Goal: Task Accomplishment & Management: Manage account settings

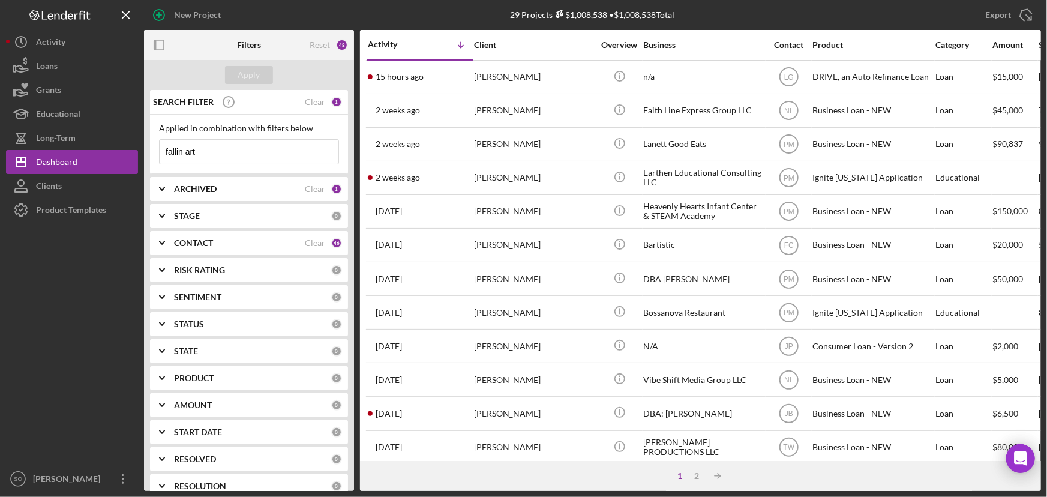
click at [227, 148] on input "fallin art" at bounding box center [249, 152] width 179 height 24
type input "f"
type input "[PERSON_NAME]"
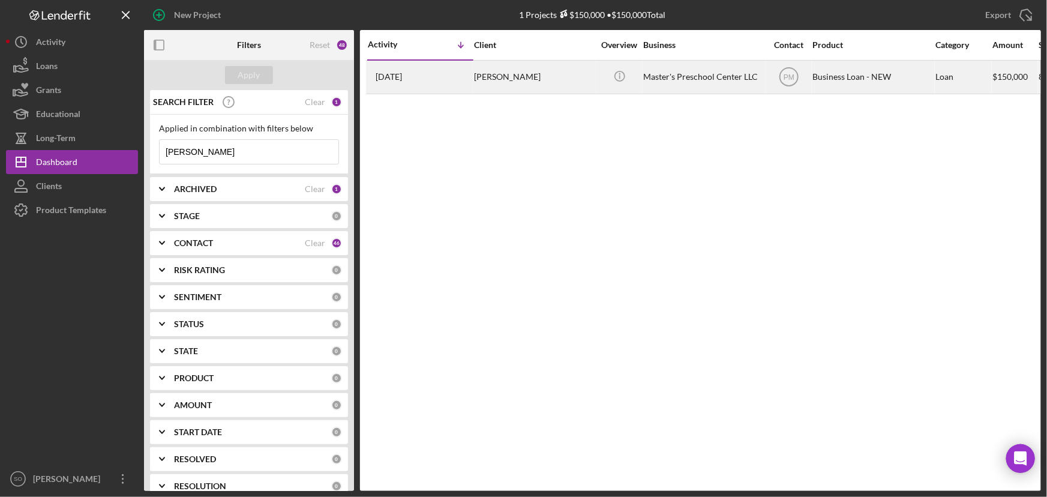
click at [501, 84] on div "[PERSON_NAME]" at bounding box center [534, 77] width 120 height 32
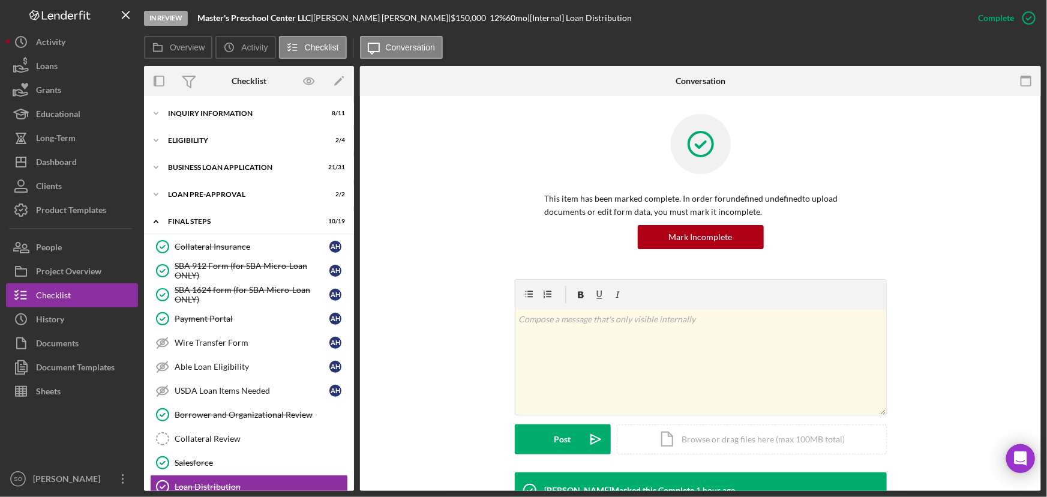
scroll to position [192, 0]
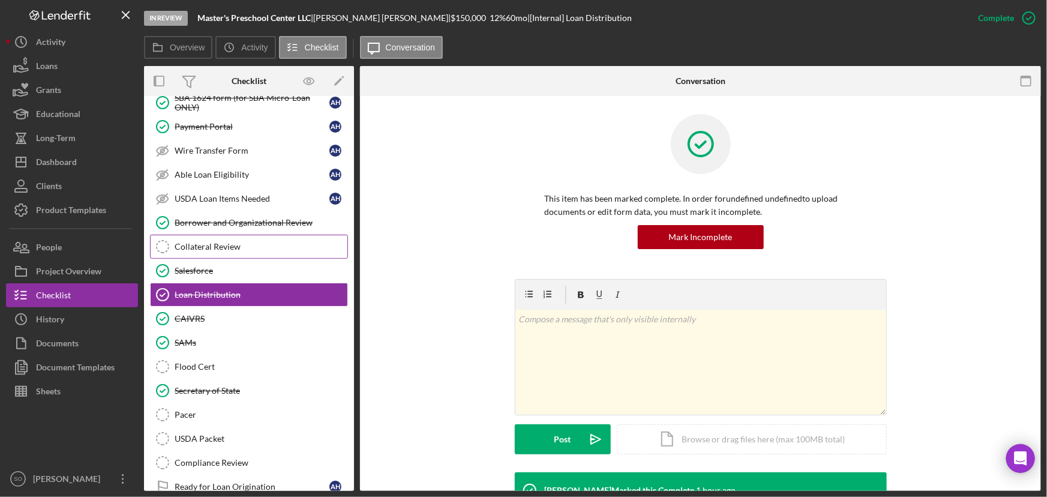
click at [210, 248] on div "Collateral Review" at bounding box center [261, 247] width 173 height 10
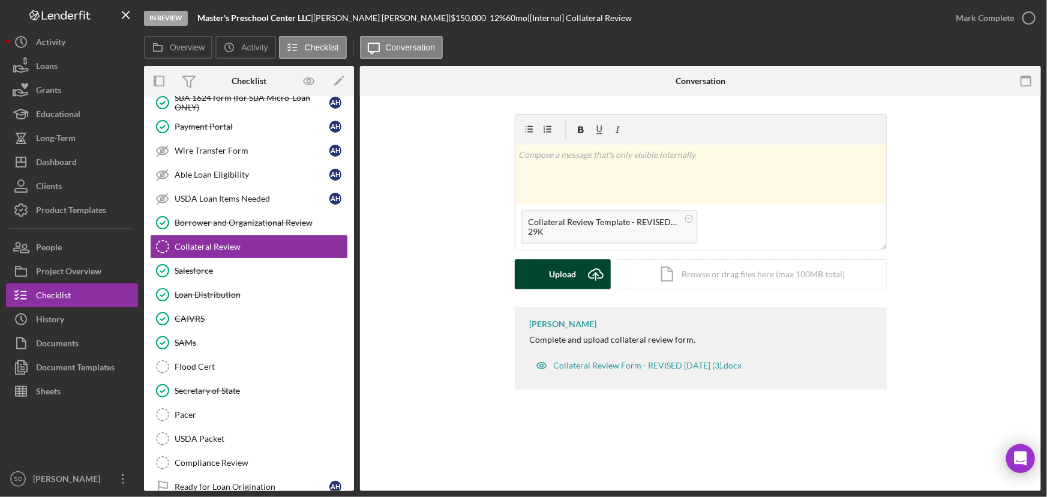
click at [548, 270] on button "Upload Icon/Upload" at bounding box center [563, 274] width 96 height 30
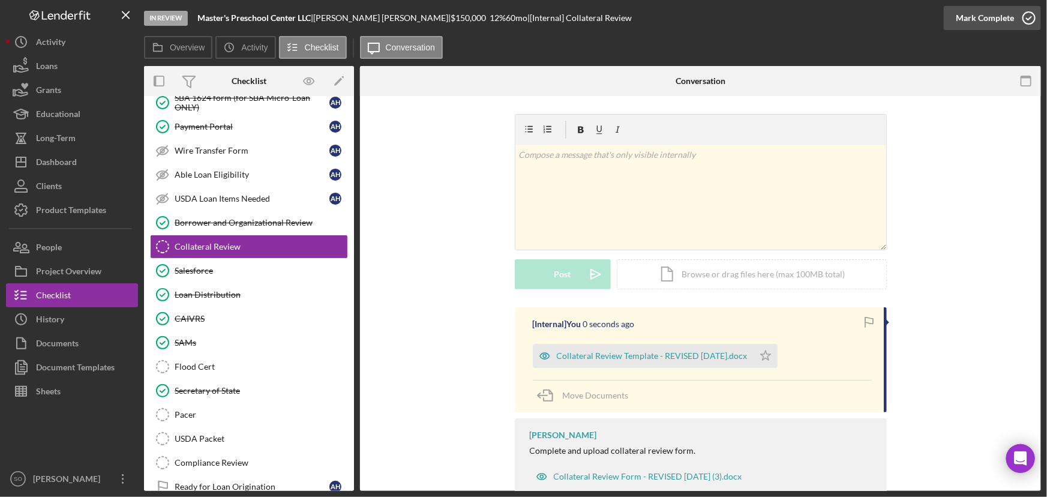
click at [991, 20] on div "Mark Complete" at bounding box center [984, 18] width 58 height 24
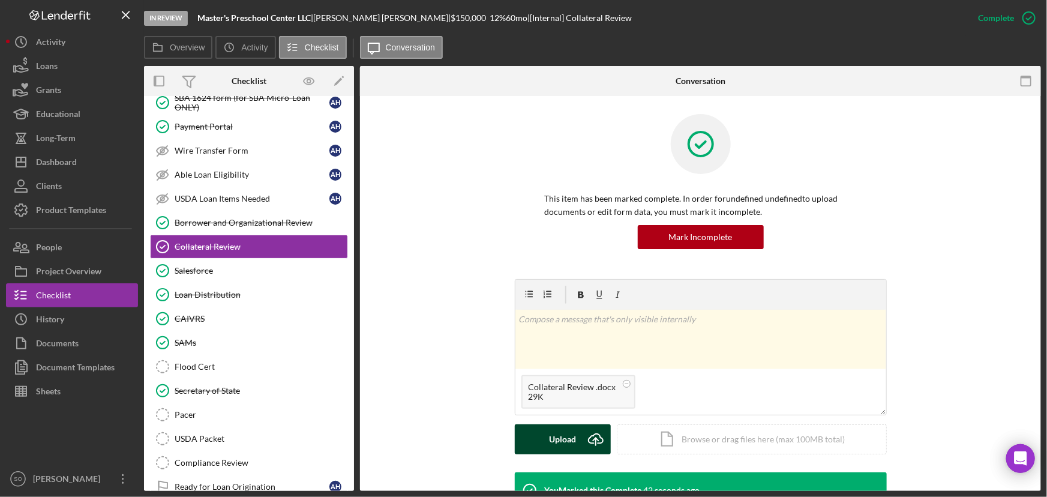
click at [581, 437] on icon "Icon/Upload" at bounding box center [596, 439] width 30 height 30
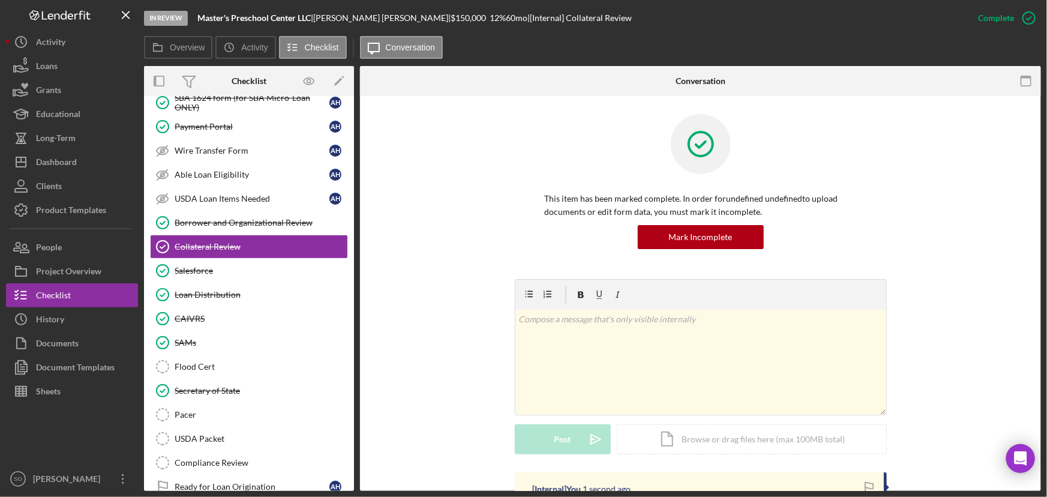
scroll to position [163, 0]
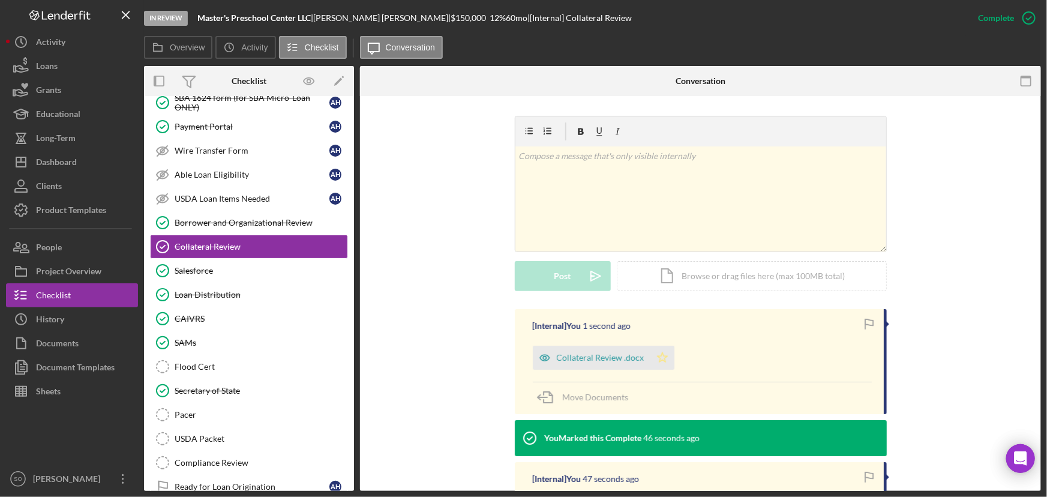
click at [660, 360] on polygon "button" at bounding box center [662, 357] width 10 height 10
click at [61, 161] on div "Dashboard" at bounding box center [56, 163] width 41 height 27
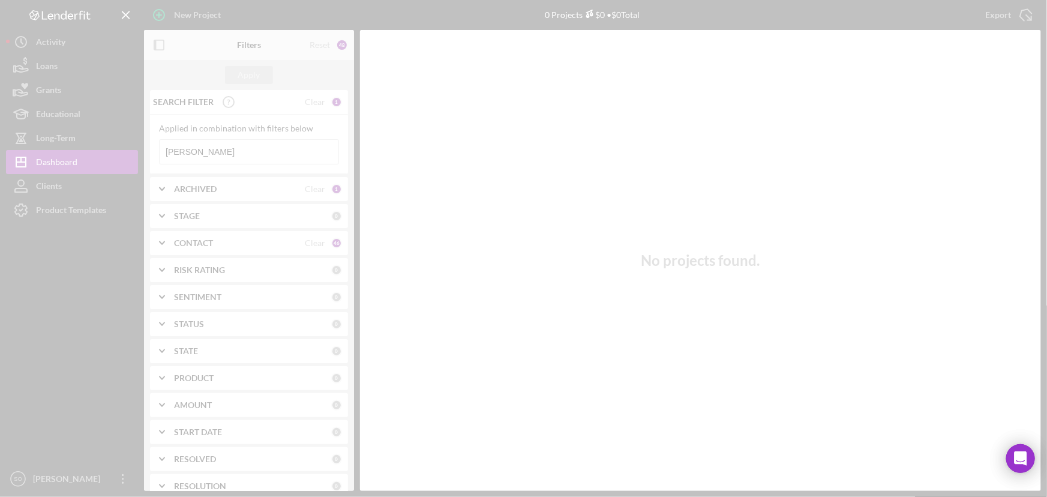
click at [209, 146] on div at bounding box center [523, 248] width 1047 height 497
click at [211, 151] on div at bounding box center [523, 248] width 1047 height 497
click at [210, 146] on div at bounding box center [523, 248] width 1047 height 497
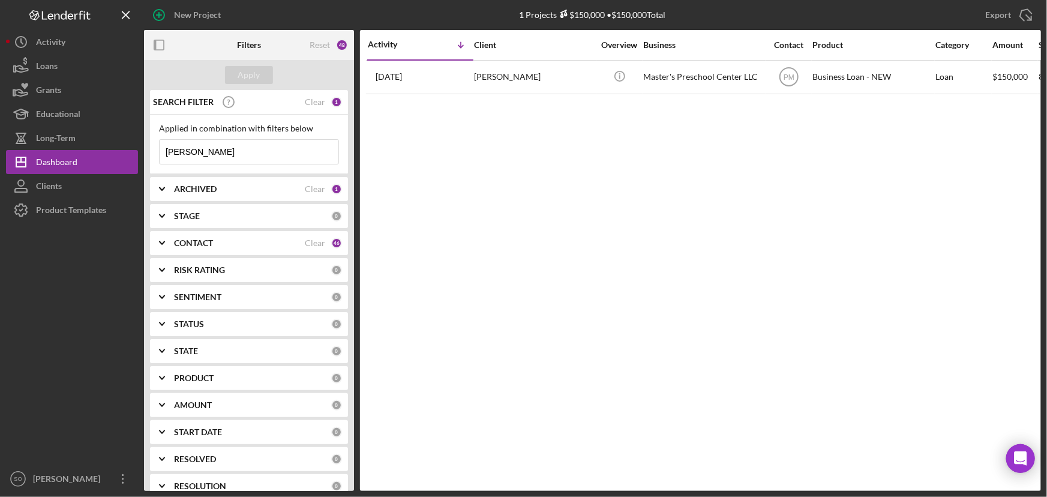
drag, startPoint x: 233, startPoint y: 152, endPoint x: 168, endPoint y: 146, distance: 65.6
click at [166, 152] on input "[PERSON_NAME]" at bounding box center [249, 152] width 179 height 24
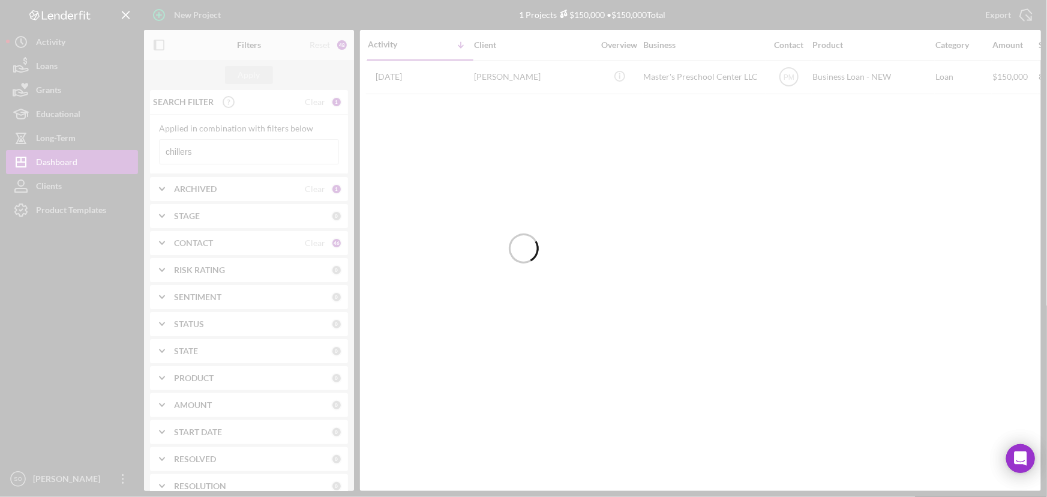
type input "chillers"
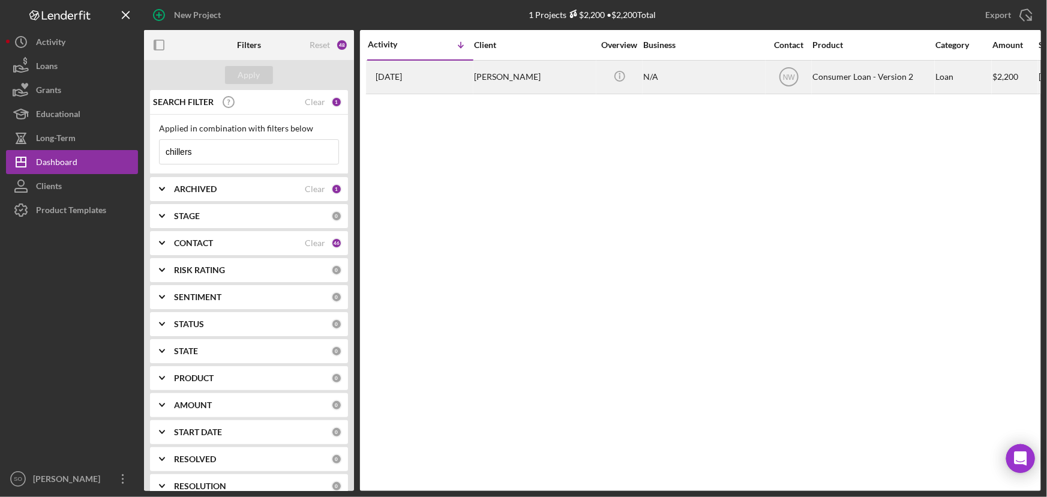
click at [512, 85] on div "[PERSON_NAME]" at bounding box center [534, 77] width 120 height 32
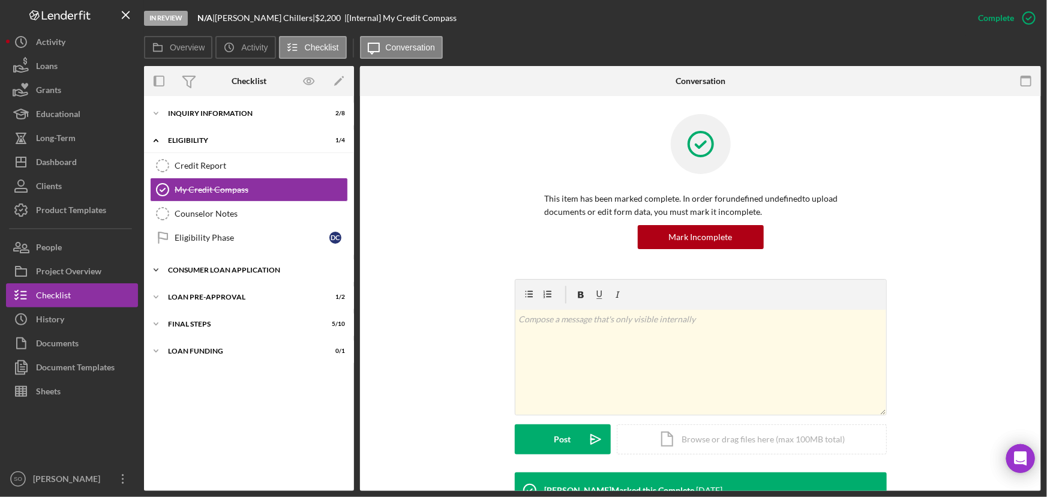
click at [222, 270] on div "Consumer Loan Application" at bounding box center [253, 269] width 171 height 7
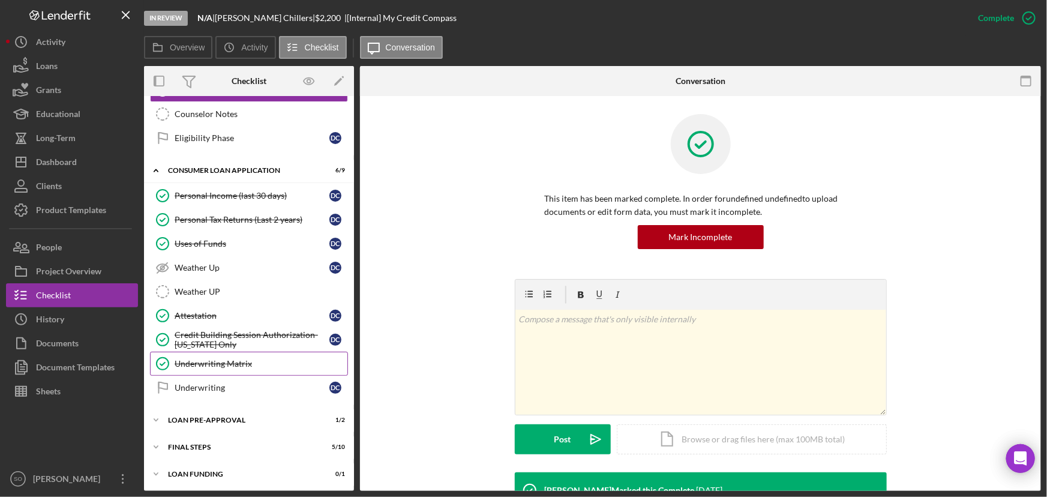
click at [208, 360] on div "Underwriting Matrix" at bounding box center [261, 364] width 173 height 10
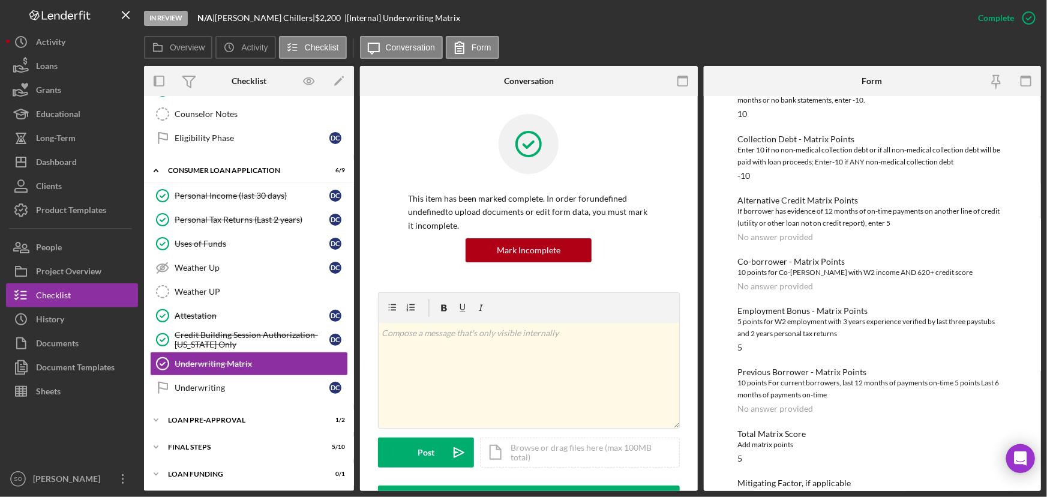
scroll to position [257, 0]
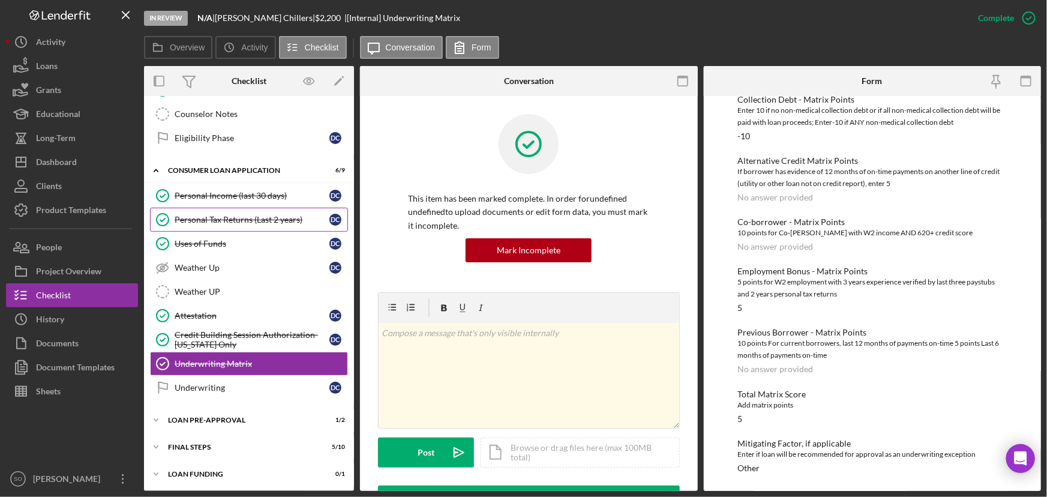
click at [241, 222] on div "Personal Tax Returns (Last 2 years)" at bounding box center [252, 220] width 155 height 10
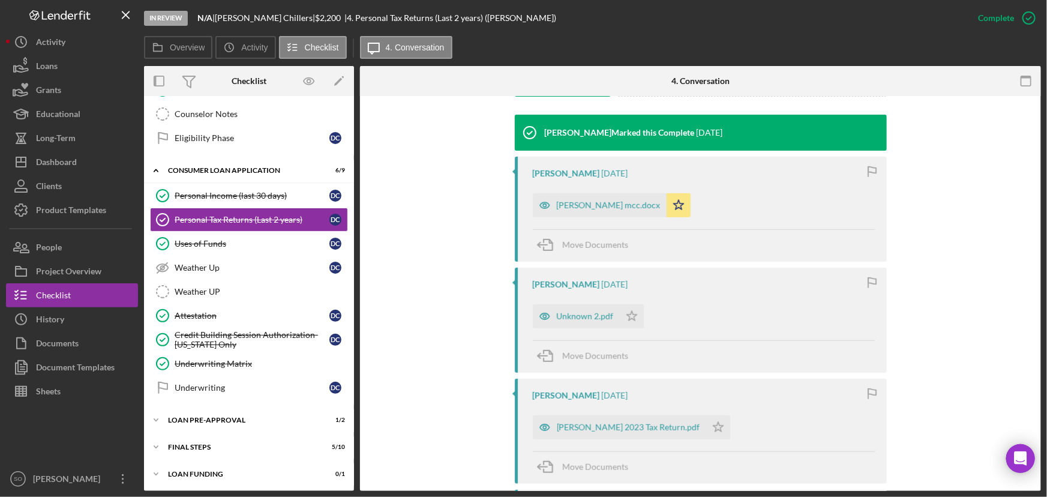
scroll to position [491, 0]
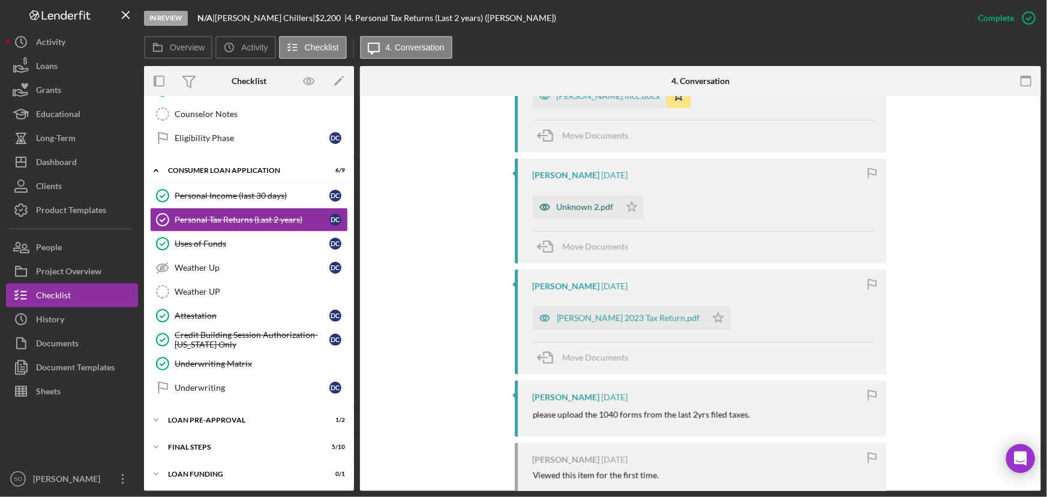
click at [578, 207] on div "Unknown 2.pdf" at bounding box center [585, 207] width 57 height 10
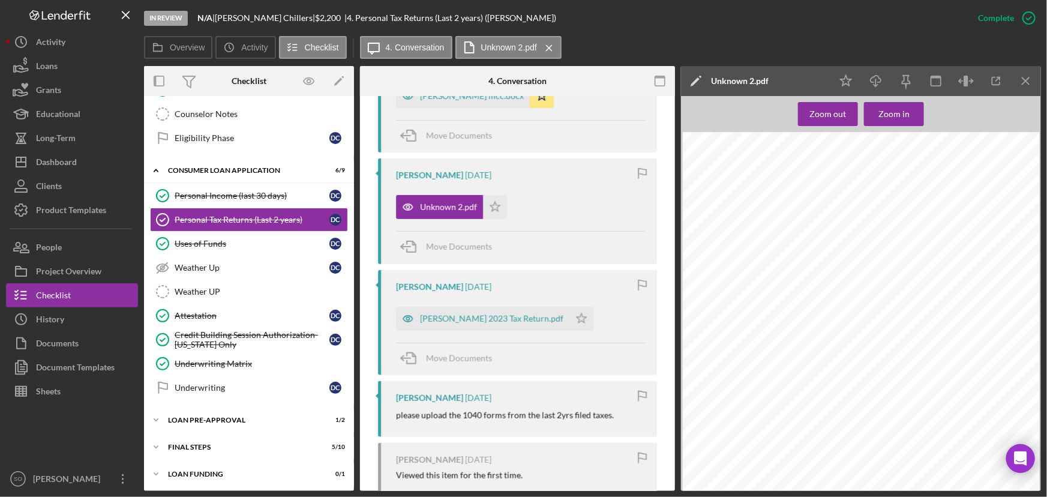
scroll to position [163, 0]
click at [489, 317] on div "[PERSON_NAME] 2023 Tax Return.pdf" at bounding box center [491, 319] width 143 height 10
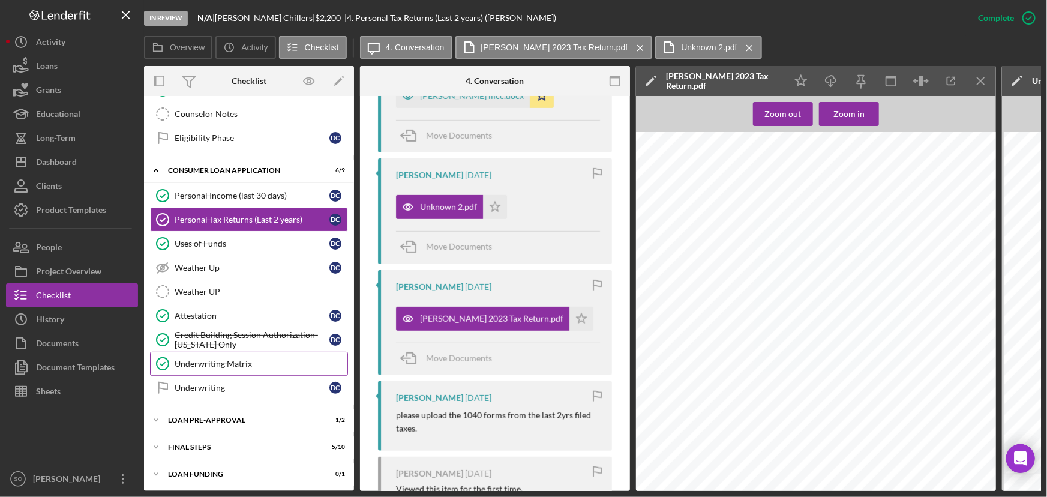
scroll to position [981, 0]
click at [219, 362] on div "Underwriting Matrix" at bounding box center [261, 364] width 173 height 10
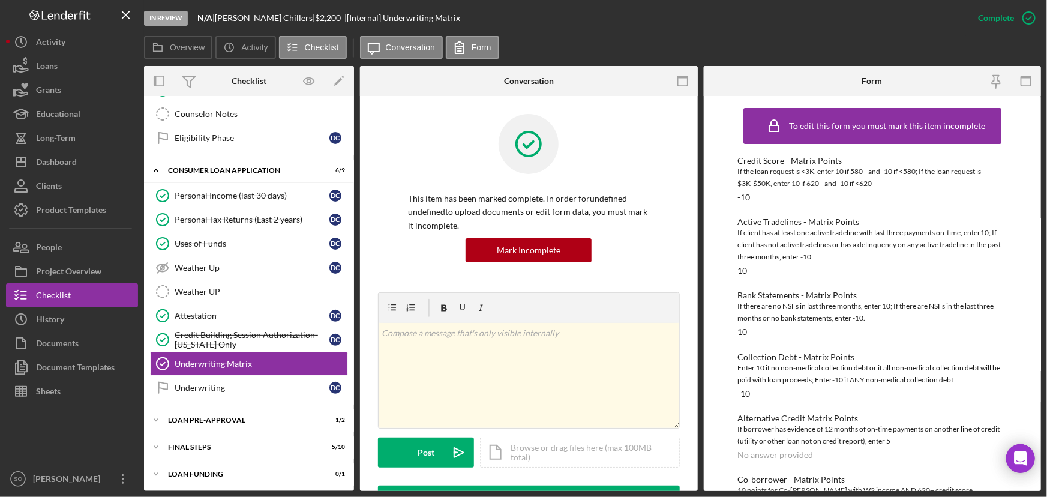
scroll to position [163, 0]
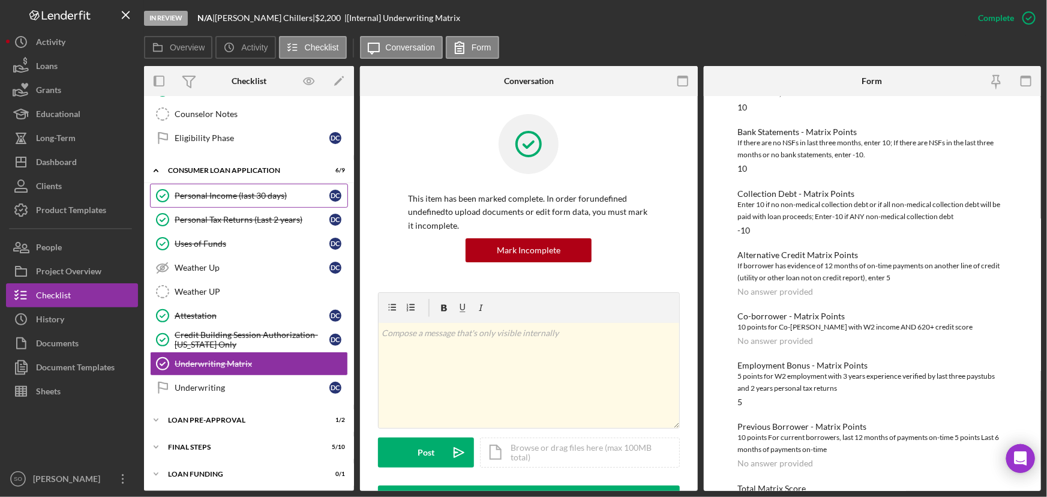
click at [237, 197] on div "Personal Income (last 30 days)" at bounding box center [252, 196] width 155 height 10
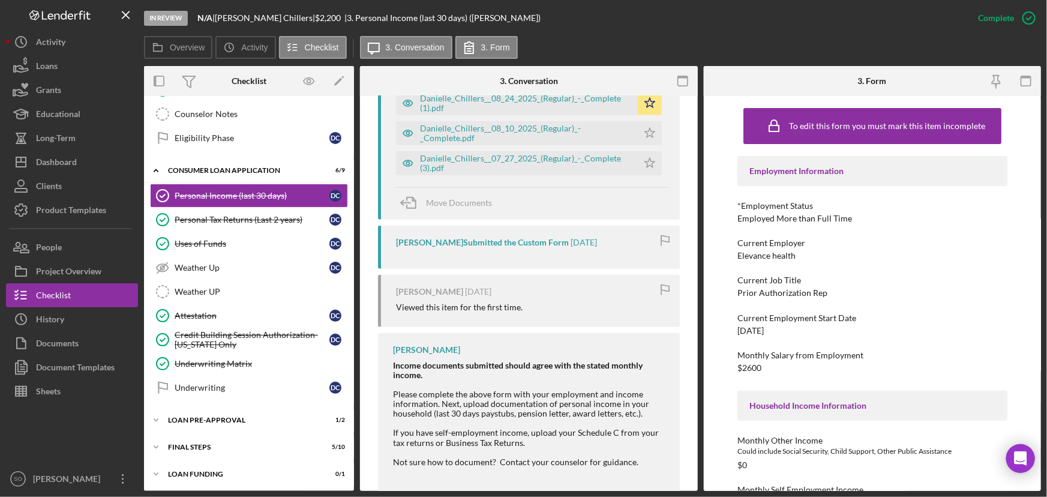
scroll to position [436, 0]
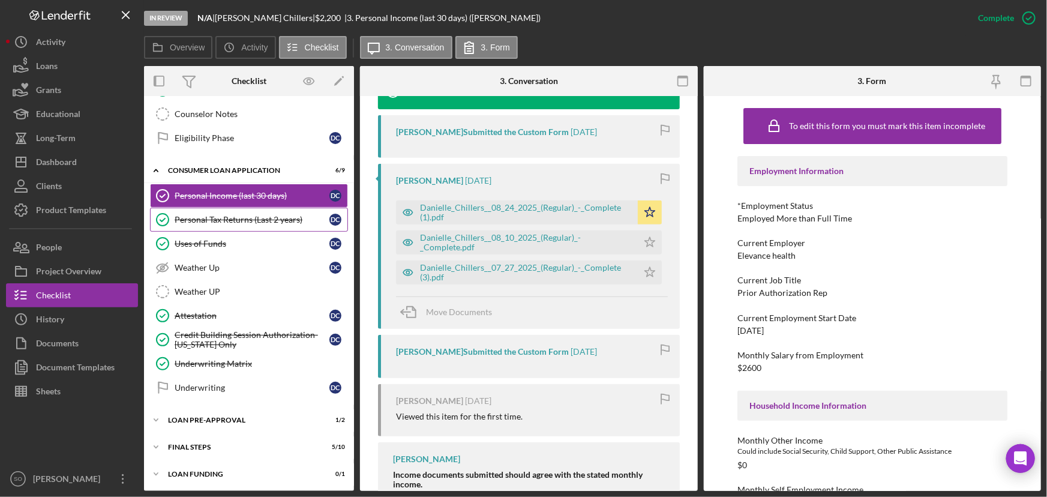
click at [238, 225] on link "Personal Tax Returns (Last 2 years) Personal Tax Returns (Last 2 years) D C" at bounding box center [249, 220] width 198 height 24
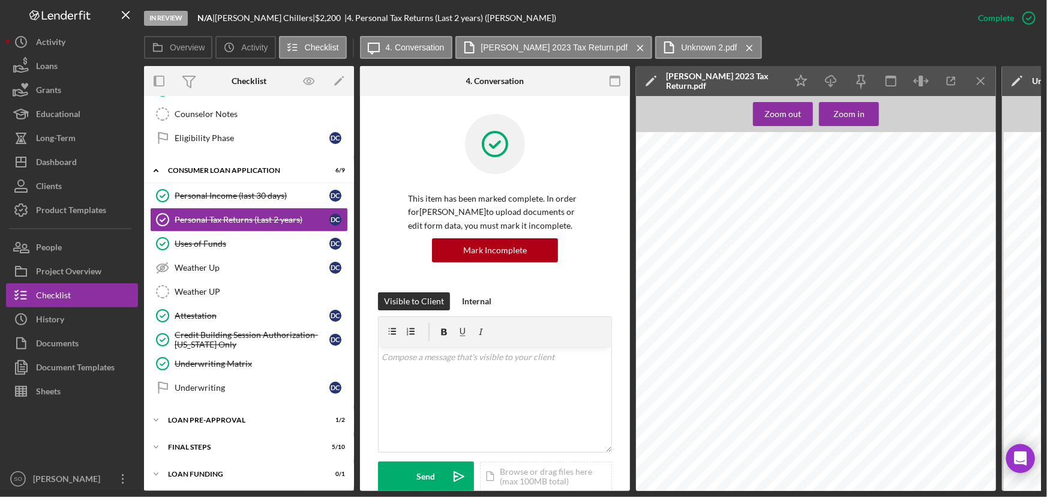
scroll to position [272, 0]
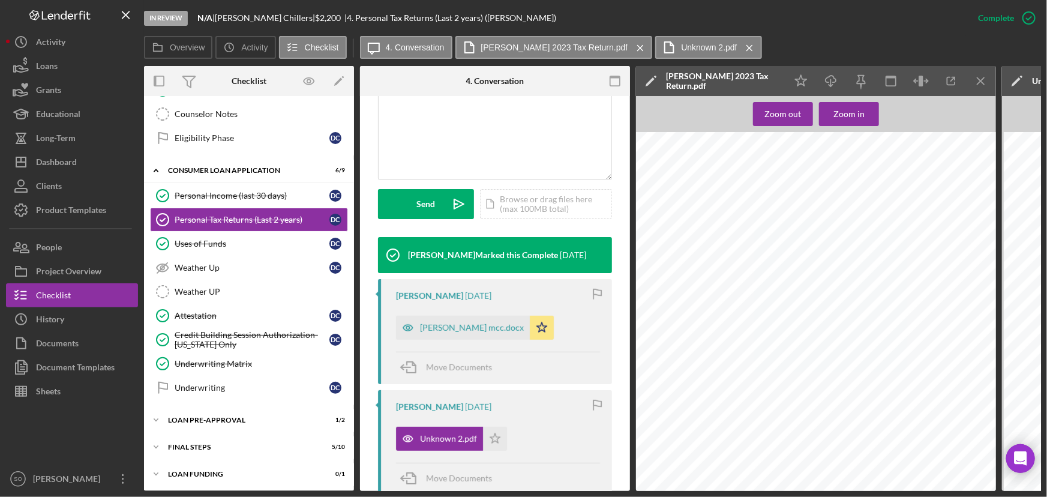
click at [858, 301] on div "INVOICE [PERSON_NAME] [STREET_ADDRESS][PERSON_NAME] Phone: [PHONE_NUMBER] Email…" at bounding box center [819, 369] width 367 height 475
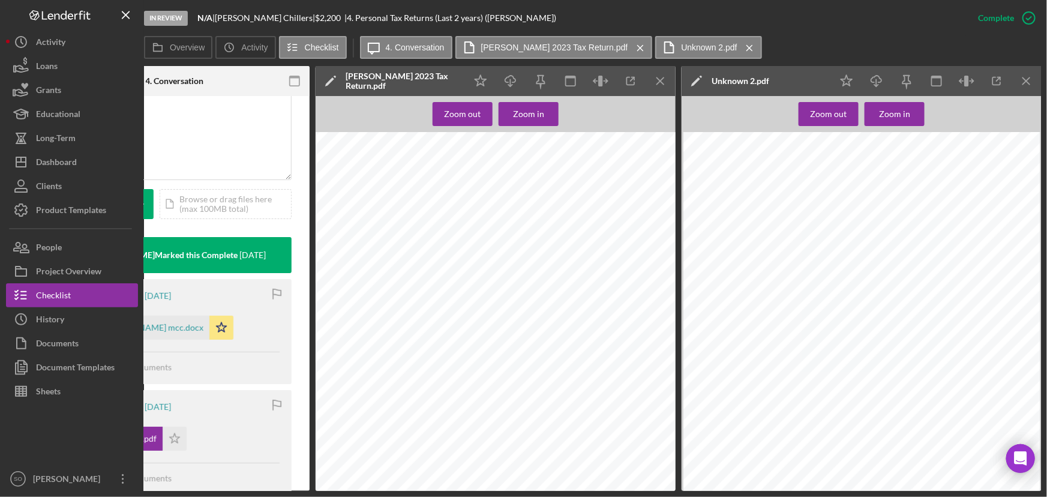
scroll to position [218, 0]
click at [662, 80] on icon "Icon/Menu Close" at bounding box center [660, 81] width 27 height 27
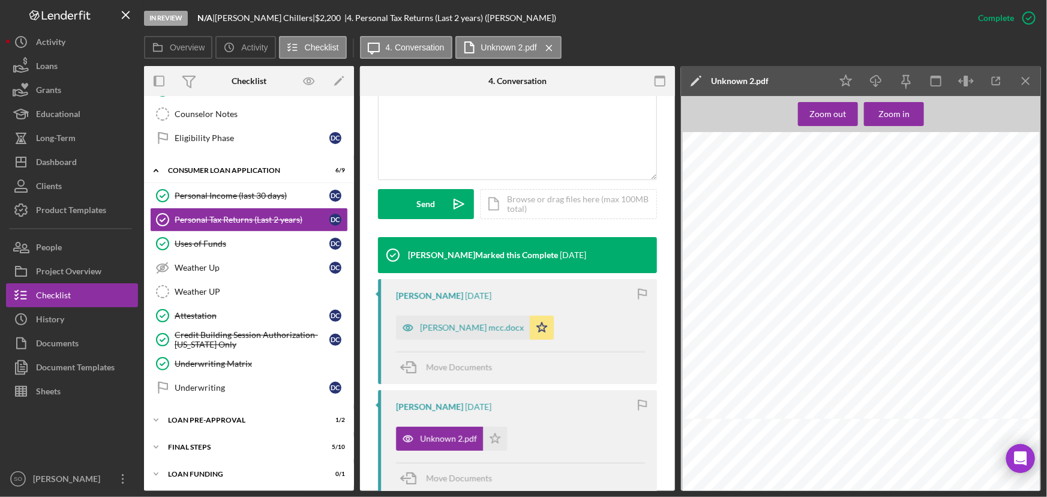
scroll to position [0, 0]
click at [1027, 79] on line "button" at bounding box center [1025, 80] width 7 height 7
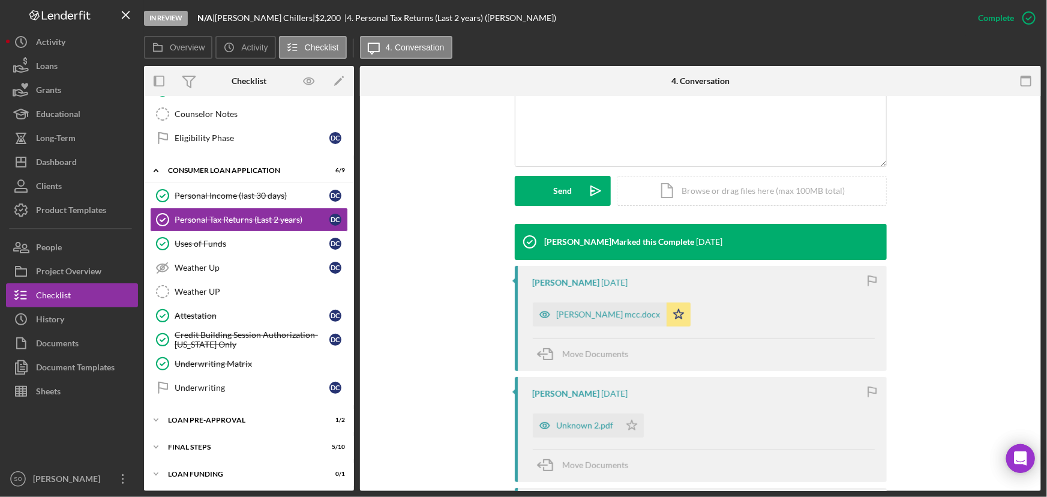
scroll to position [258, 0]
